Goal: Task Accomplishment & Management: Manage account settings

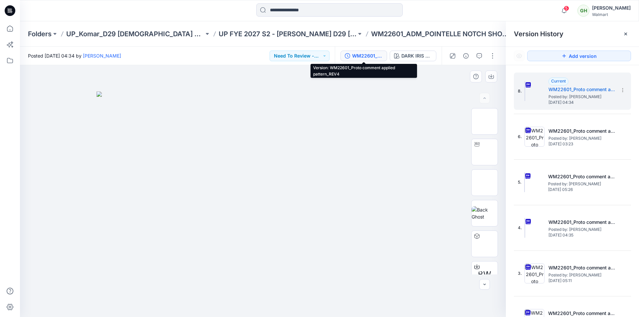
scroll to position [64, 0]
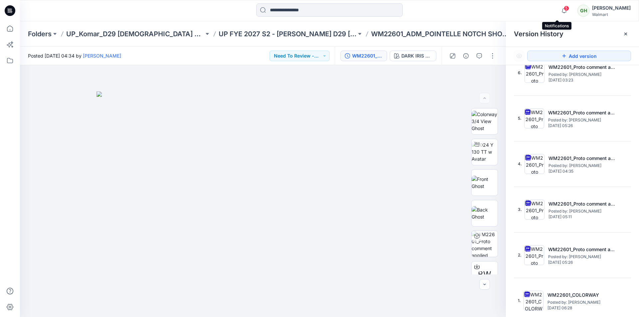
click at [564, 8] on span "5" at bounding box center [566, 8] width 5 height 5
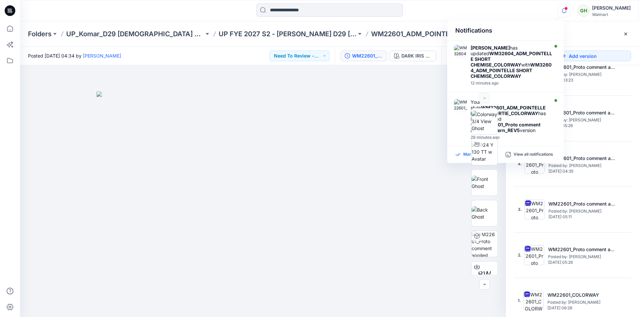
click at [460, 155] on icon at bounding box center [457, 155] width 5 height 6
click at [179, 21] on div "Notifications [PERSON_NAME] has updated WM32604_ADM_POINTELLE SHORT CHEMISE_COL…" at bounding box center [329, 10] width 619 height 21
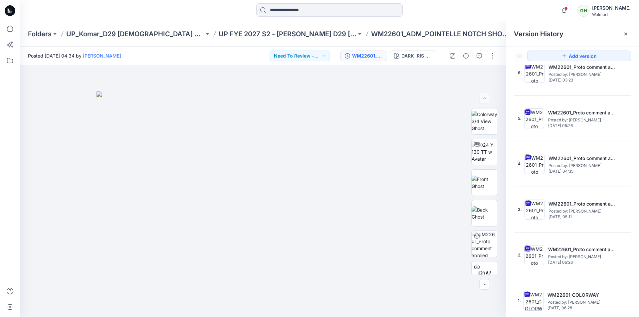
click at [8, 10] on icon at bounding box center [8, 9] width 1 height 0
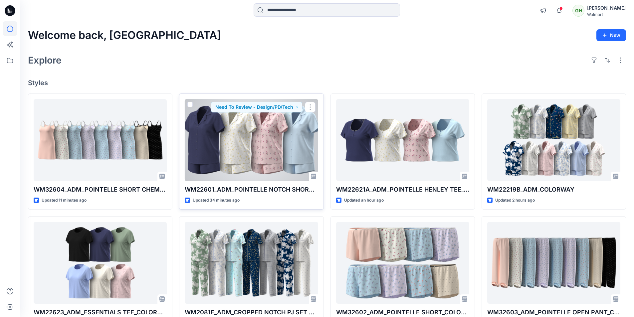
click at [222, 145] on div at bounding box center [251, 140] width 133 height 82
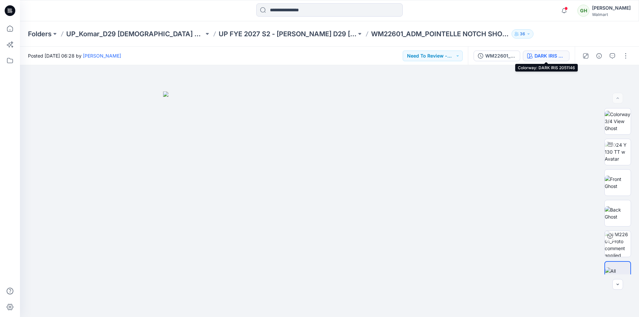
click at [549, 56] on div "DARK IRIS 2051146" at bounding box center [549, 55] width 31 height 7
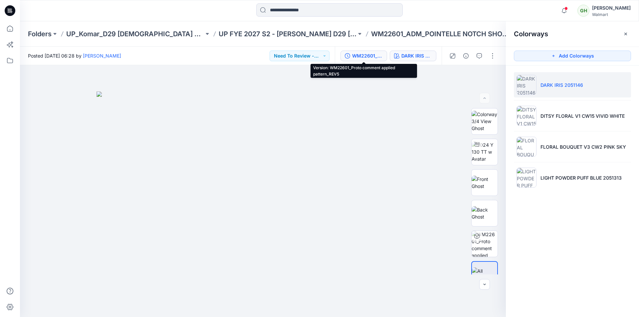
click at [378, 54] on div "WM22601_Proto comment applied pattern_REV5" at bounding box center [367, 55] width 31 height 7
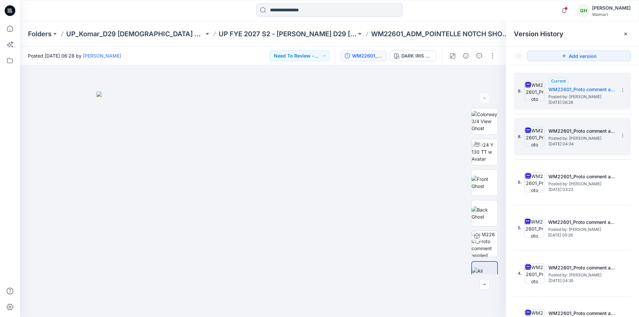
click at [570, 131] on h5 "WM22601_Proto comment applied pattern_REV4" at bounding box center [581, 131] width 67 height 8
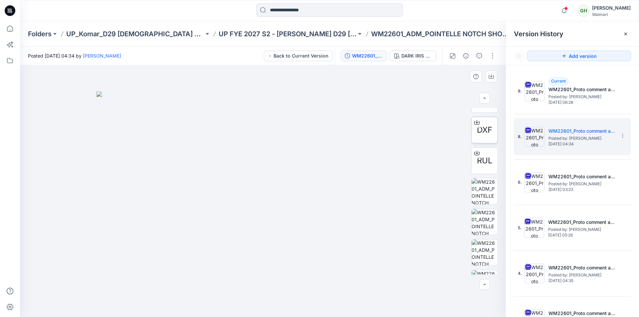
scroll to position [133, 0]
click at [483, 171] on span "DXF" at bounding box center [484, 172] width 15 height 12
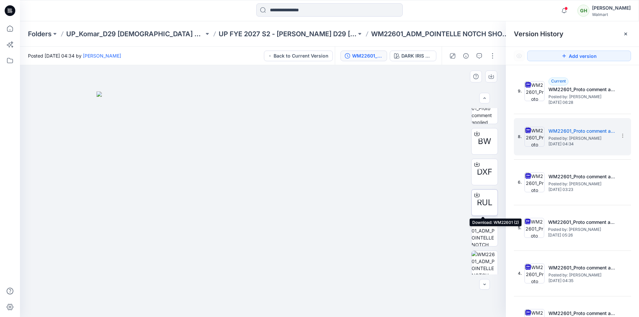
click at [482, 199] on span "RUL" at bounding box center [485, 203] width 16 height 12
click at [478, 15] on div at bounding box center [330, 10] width 310 height 15
click at [496, 57] on button "button" at bounding box center [492, 56] width 11 height 11
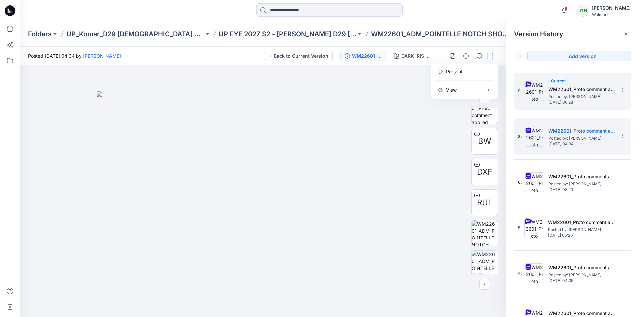
click at [563, 100] on span "Posted by: [PERSON_NAME]" at bounding box center [581, 97] width 67 height 7
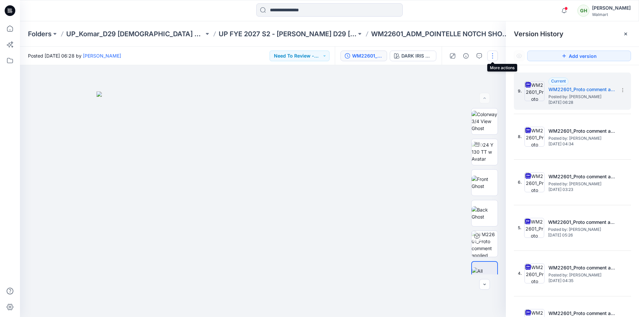
click at [492, 57] on button "button" at bounding box center [492, 56] width 11 height 11
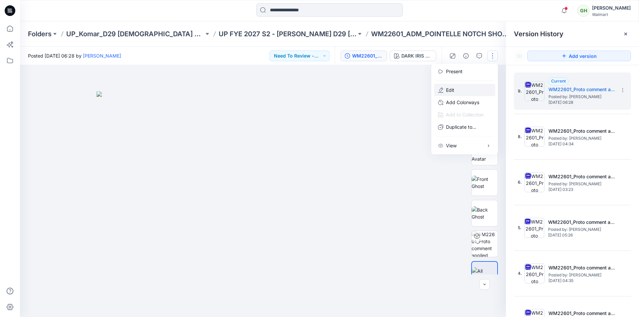
click at [453, 92] on p "Edit" at bounding box center [450, 90] width 8 height 7
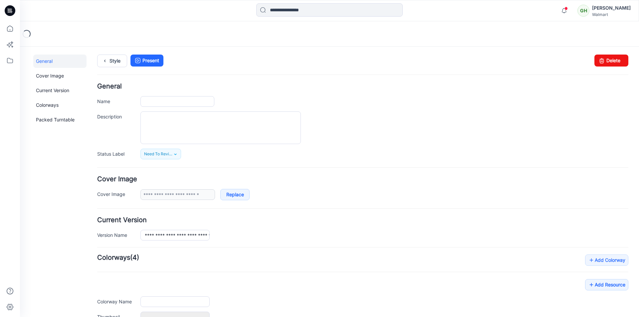
type input "**********"
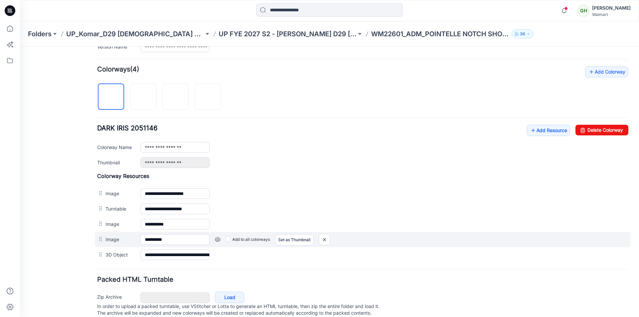
scroll to position [210, 0]
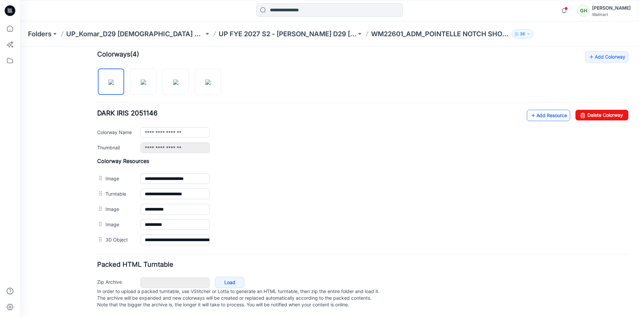
click at [542, 111] on link "Add Resource" at bounding box center [548, 115] width 43 height 11
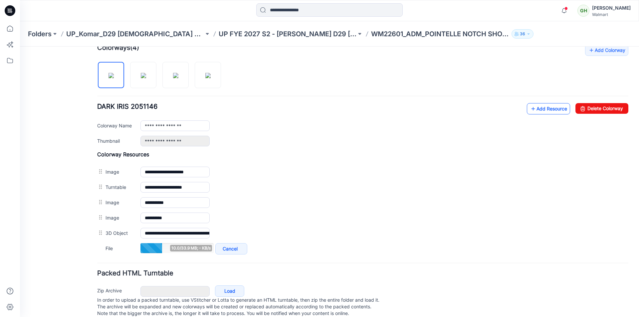
click at [534, 111] on link "Add Resource" at bounding box center [548, 108] width 43 height 11
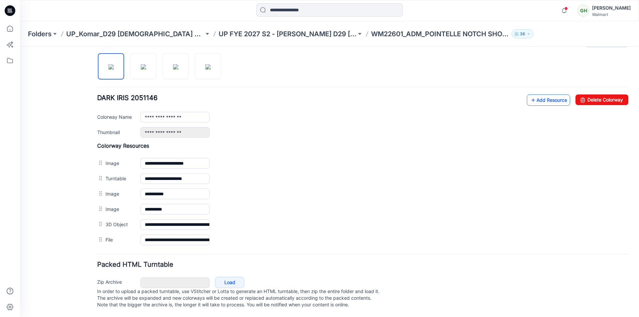
scroll to position [225, 0]
click at [537, 95] on link "Add Resource" at bounding box center [548, 100] width 43 height 11
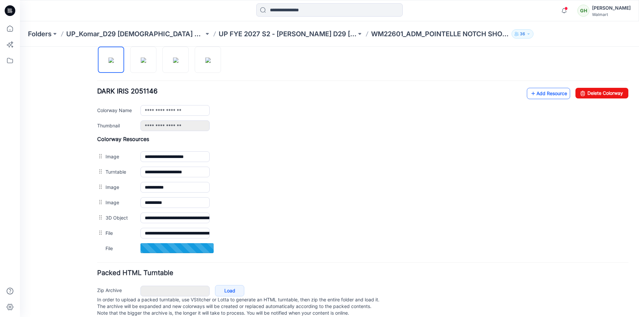
click at [531, 93] on link "Add Resource" at bounding box center [548, 93] width 43 height 11
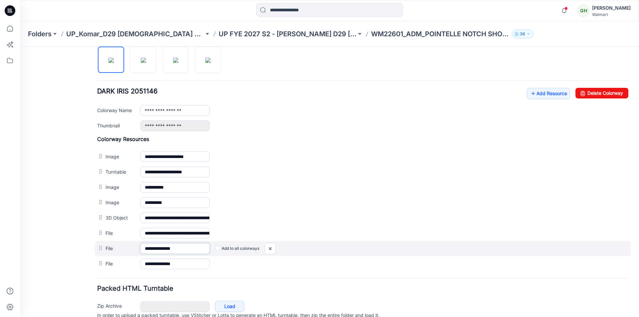
click at [183, 250] on input "**********" at bounding box center [174, 248] width 69 height 11
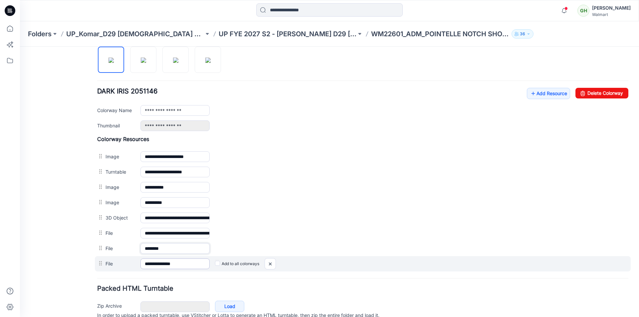
type input "*******"
click at [183, 265] on input "**********" at bounding box center [174, 264] width 69 height 11
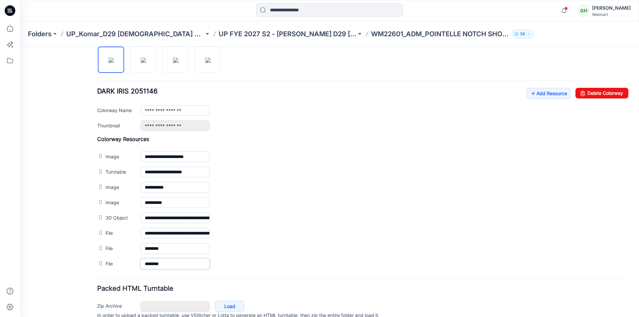
type input "*******"
click at [367, 299] on div "Zip Archive Cancel Load In order to upload a packed turntable, use VStitcher or…" at bounding box center [363, 317] width 536 height 36
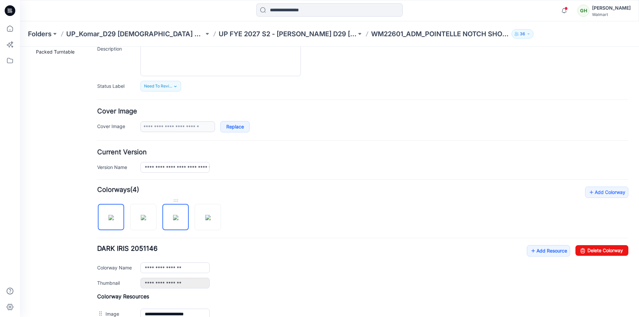
scroll to position [0, 0]
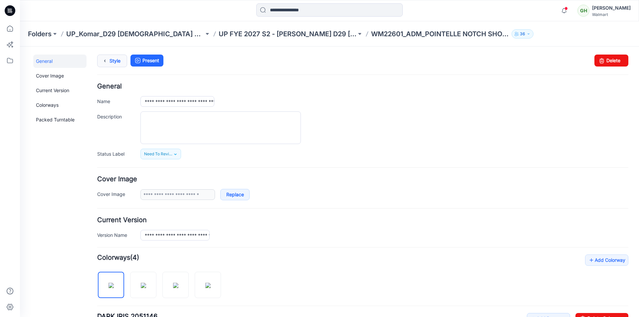
click at [117, 61] on link "Style" at bounding box center [112, 61] width 30 height 13
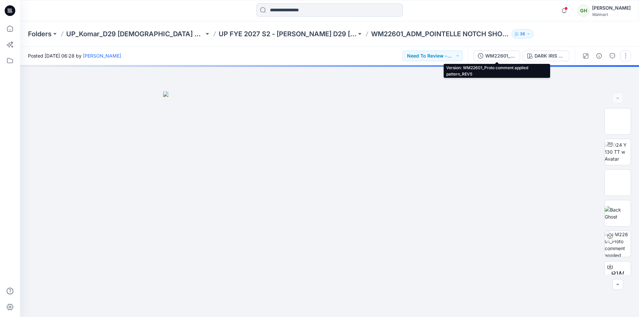
click at [498, 55] on div "WM22601_Proto comment applied pattern_REV5" at bounding box center [500, 55] width 31 height 7
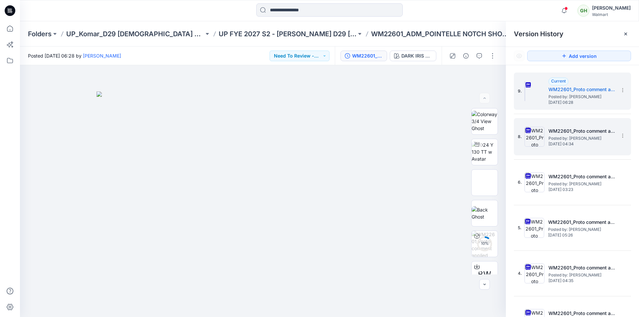
click at [582, 131] on h5 "WM22601_Proto comment applied pattern_REV4" at bounding box center [581, 131] width 67 height 8
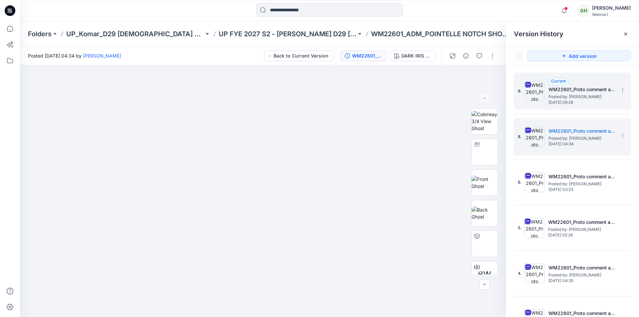
click at [563, 94] on span "Posted by: [PERSON_NAME]" at bounding box center [581, 97] width 67 height 7
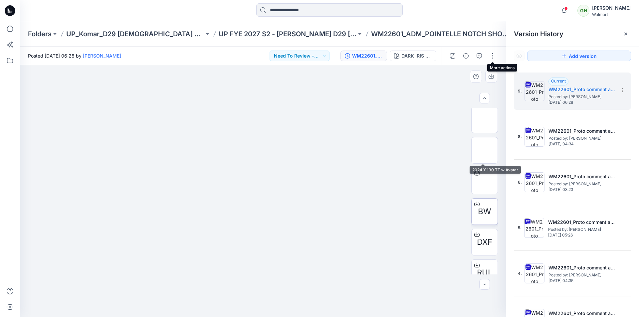
scroll to position [105, 0]
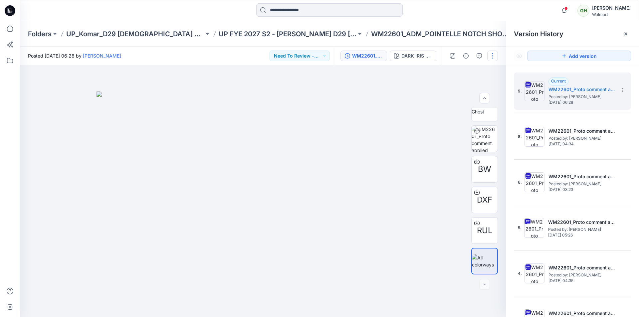
click at [494, 56] on button "button" at bounding box center [492, 56] width 11 height 11
click at [456, 91] on button "Edit" at bounding box center [464, 90] width 61 height 12
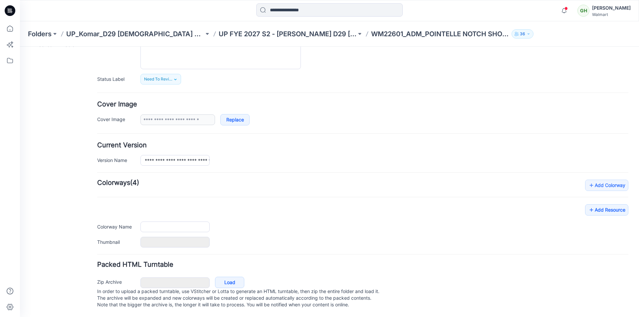
type input "**********"
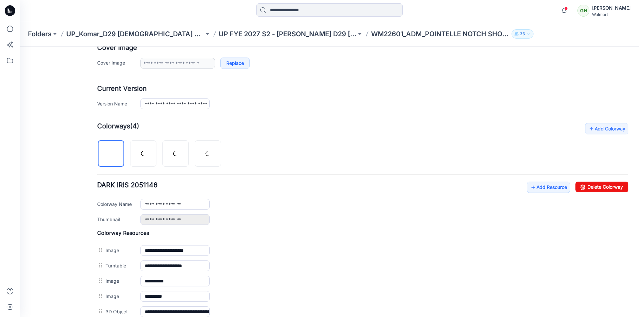
scroll to position [148, 0]
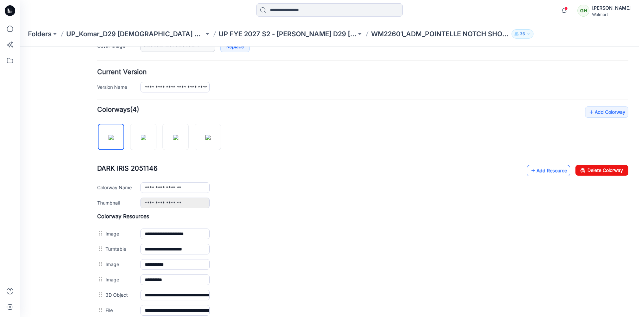
click at [530, 172] on icon at bounding box center [533, 170] width 7 height 11
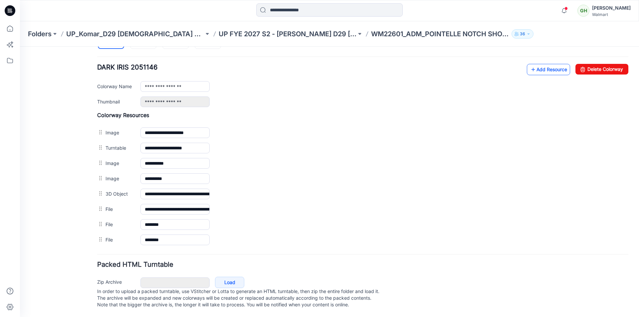
scroll to position [256, 0]
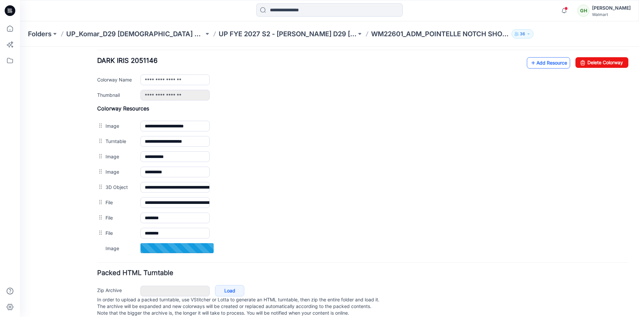
click at [546, 64] on link "Add Resource" at bounding box center [548, 62] width 43 height 11
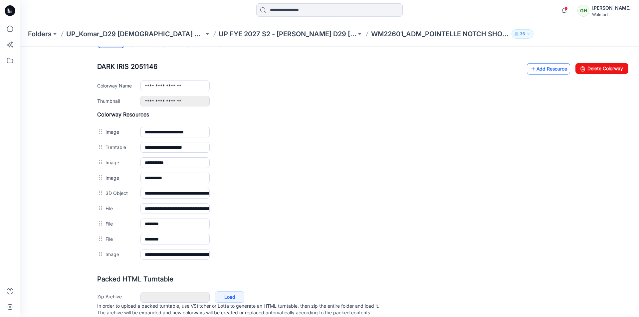
scroll to position [238, 0]
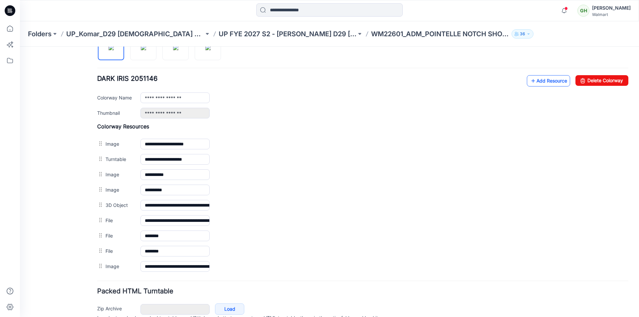
click at [536, 78] on link "Add Resource" at bounding box center [548, 80] width 43 height 11
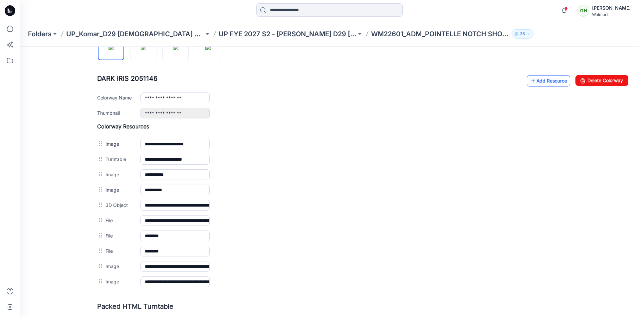
click at [552, 85] on link "Add Resource" at bounding box center [548, 80] width 43 height 11
click at [543, 81] on link "Add Resource" at bounding box center [548, 80] width 43 height 11
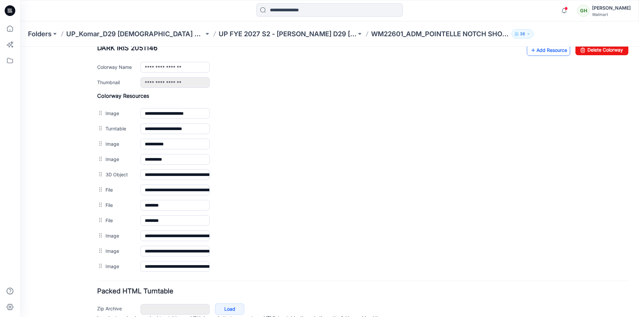
scroll to position [235, 0]
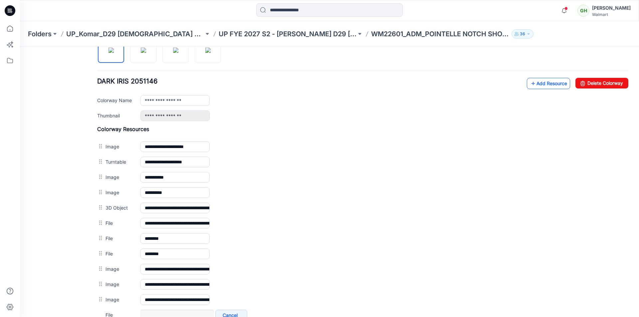
click at [536, 82] on link "Add Resource" at bounding box center [548, 83] width 43 height 11
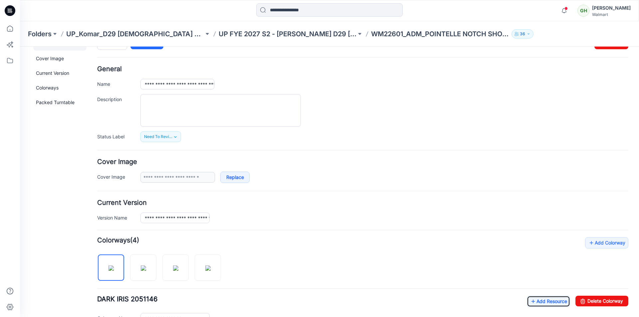
scroll to position [0, 0]
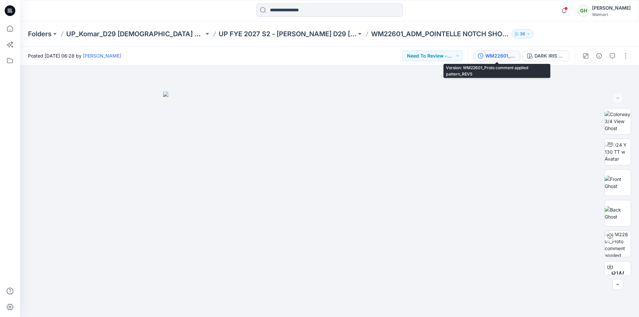
click at [502, 59] on div "WM22601_Proto comment applied pattern_REV5" at bounding box center [500, 55] width 31 height 7
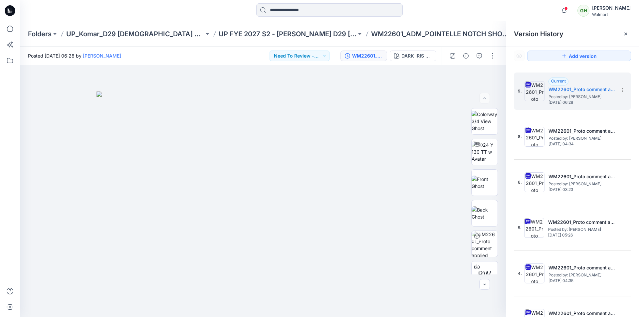
click at [13, 9] on icon at bounding box center [10, 10] width 11 height 11
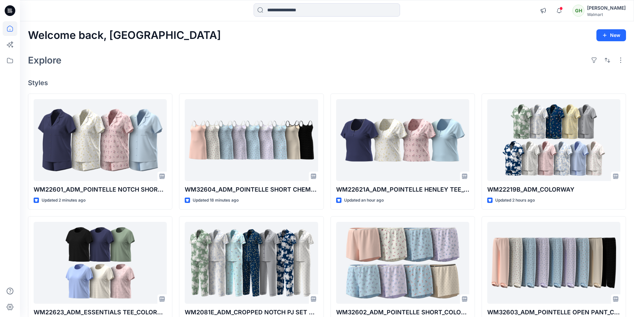
click at [236, 78] on div "Welcome back, Gayan New Explore Styles WM22601_ADM_POINTELLE NOTCH SHORTIE_COLO…" at bounding box center [327, 254] width 614 height 466
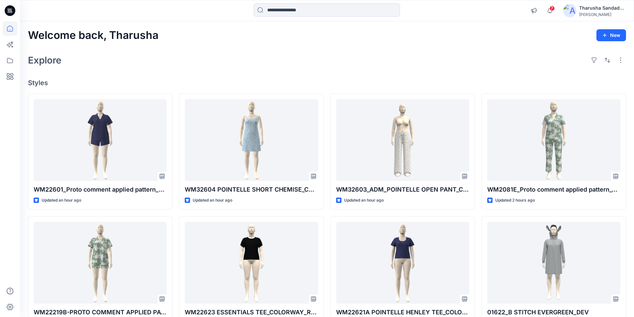
click at [252, 74] on div "Welcome back, Tharusha New Explore Styles WM22601_Proto comment applied pattern…" at bounding box center [327, 254] width 614 height 466
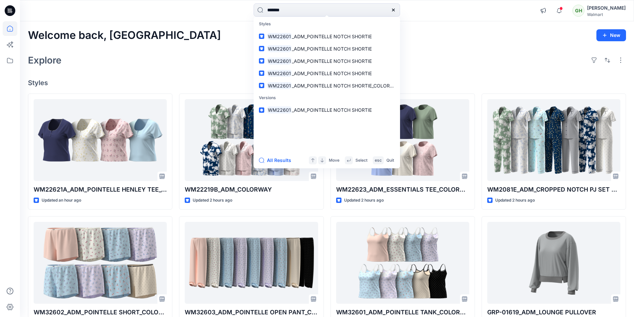
click at [12, 12] on icon at bounding box center [11, 12] width 2 height 0
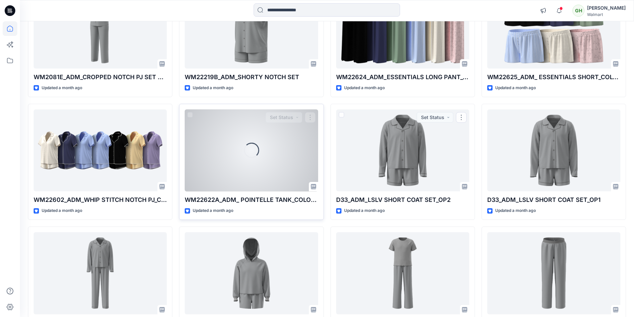
scroll to position [4056, 0]
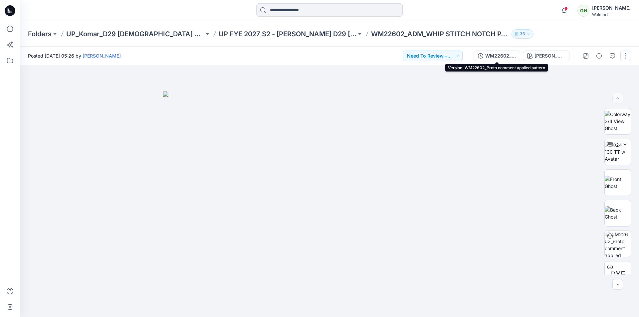
click at [496, 54] on div "WM22602_Proto comment applied pattern" at bounding box center [500, 55] width 31 height 7
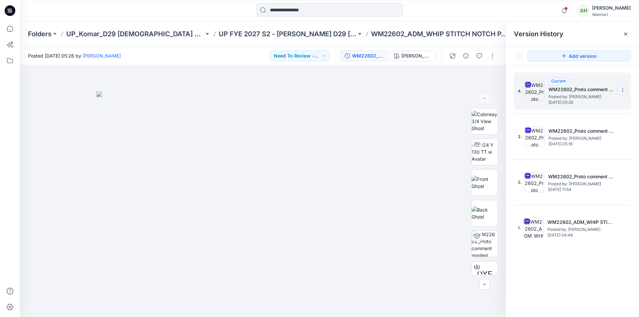
click at [622, 89] on icon at bounding box center [622, 90] width 5 height 5
click at [585, 129] on span "Rename Version" at bounding box center [578, 130] width 35 height 8
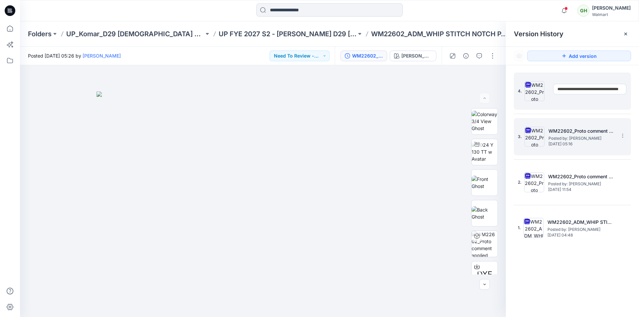
scroll to position [0, 16]
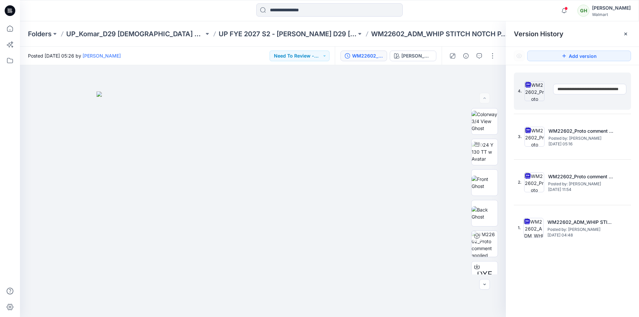
click at [623, 88] on input "**********" at bounding box center [589, 89] width 73 height 11
type input "**********"
click at [600, 39] on div "Version History" at bounding box center [572, 33] width 133 height 25
